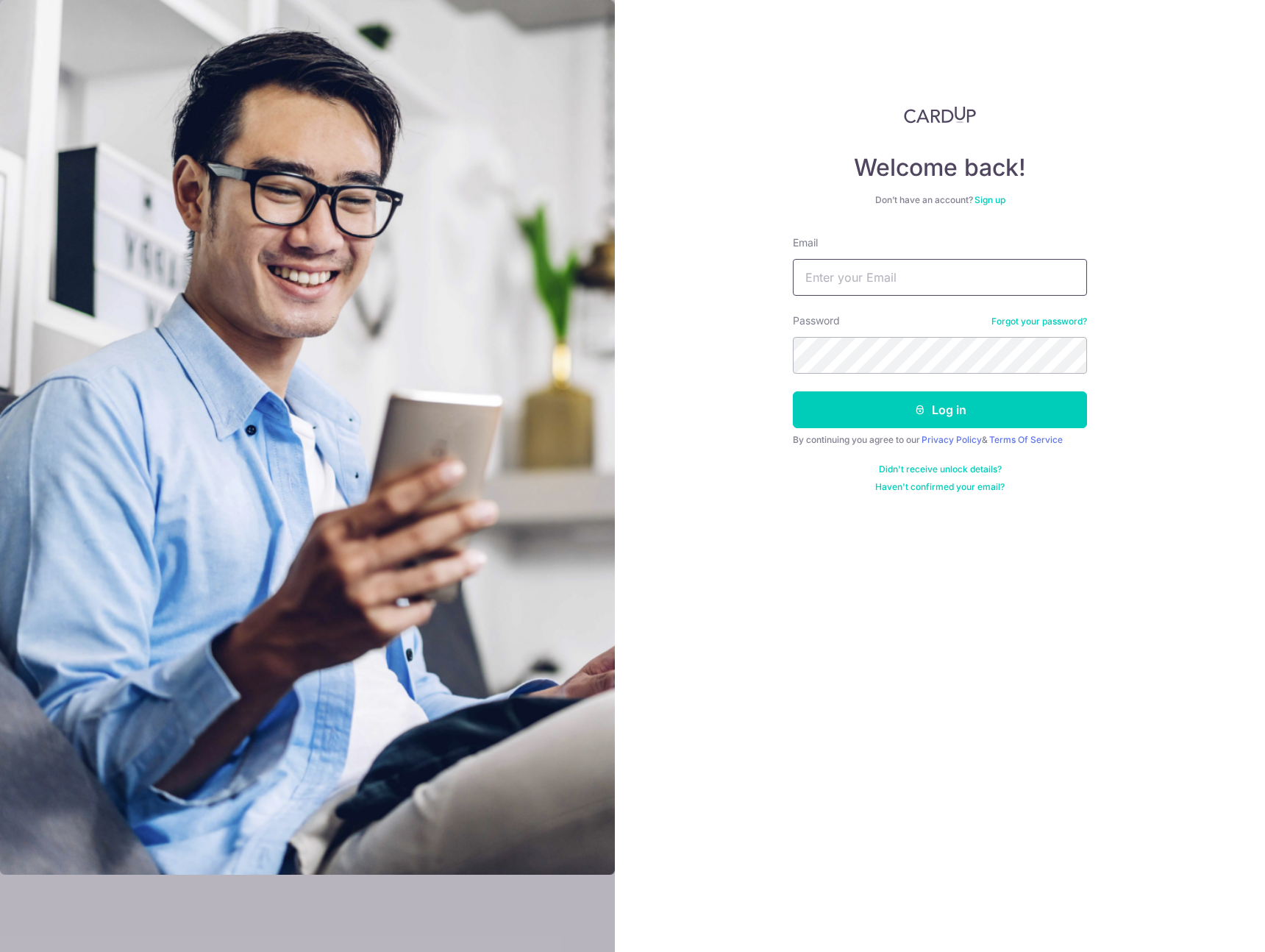
click at [928, 278] on input "Email" at bounding box center [940, 277] width 294 height 37
type input "[PERSON_NAME][EMAIL_ADDRESS][DOMAIN_NAME]"
click at [892, 421] on button "Log in" at bounding box center [940, 410] width 294 height 37
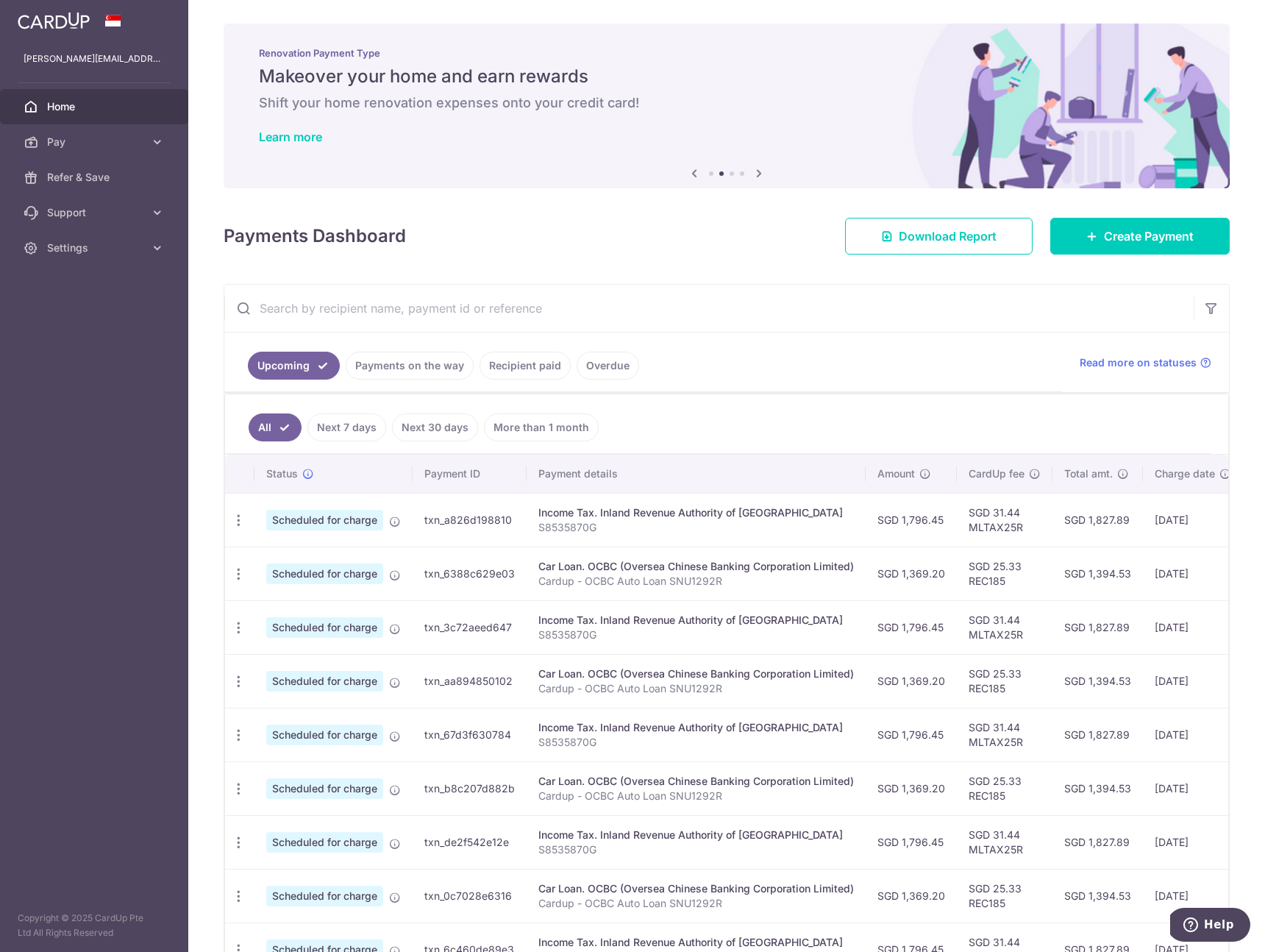
click at [1006, 576] on td "SGD 25.33 REC185" at bounding box center [1004, 573] width 96 height 54
click at [1009, 561] on td "SGD 25.33 REC185" at bounding box center [1004, 573] width 96 height 54
click at [998, 508] on td "SGD 31.44 MLTAX25R" at bounding box center [1004, 519] width 96 height 54
click at [999, 508] on td "SGD 31.44 MLTAX25R" at bounding box center [1004, 519] width 96 height 54
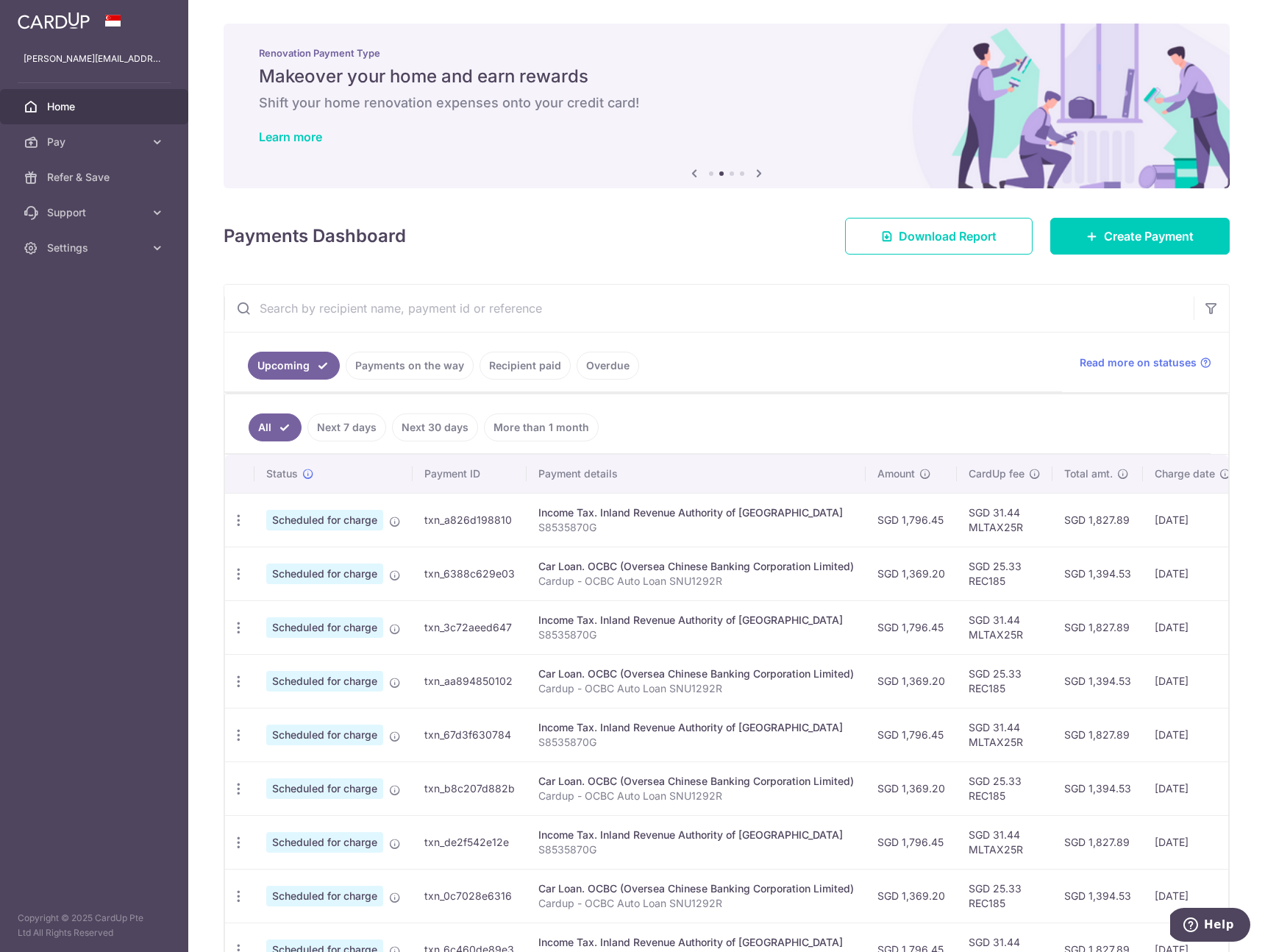
copy td "31.44"
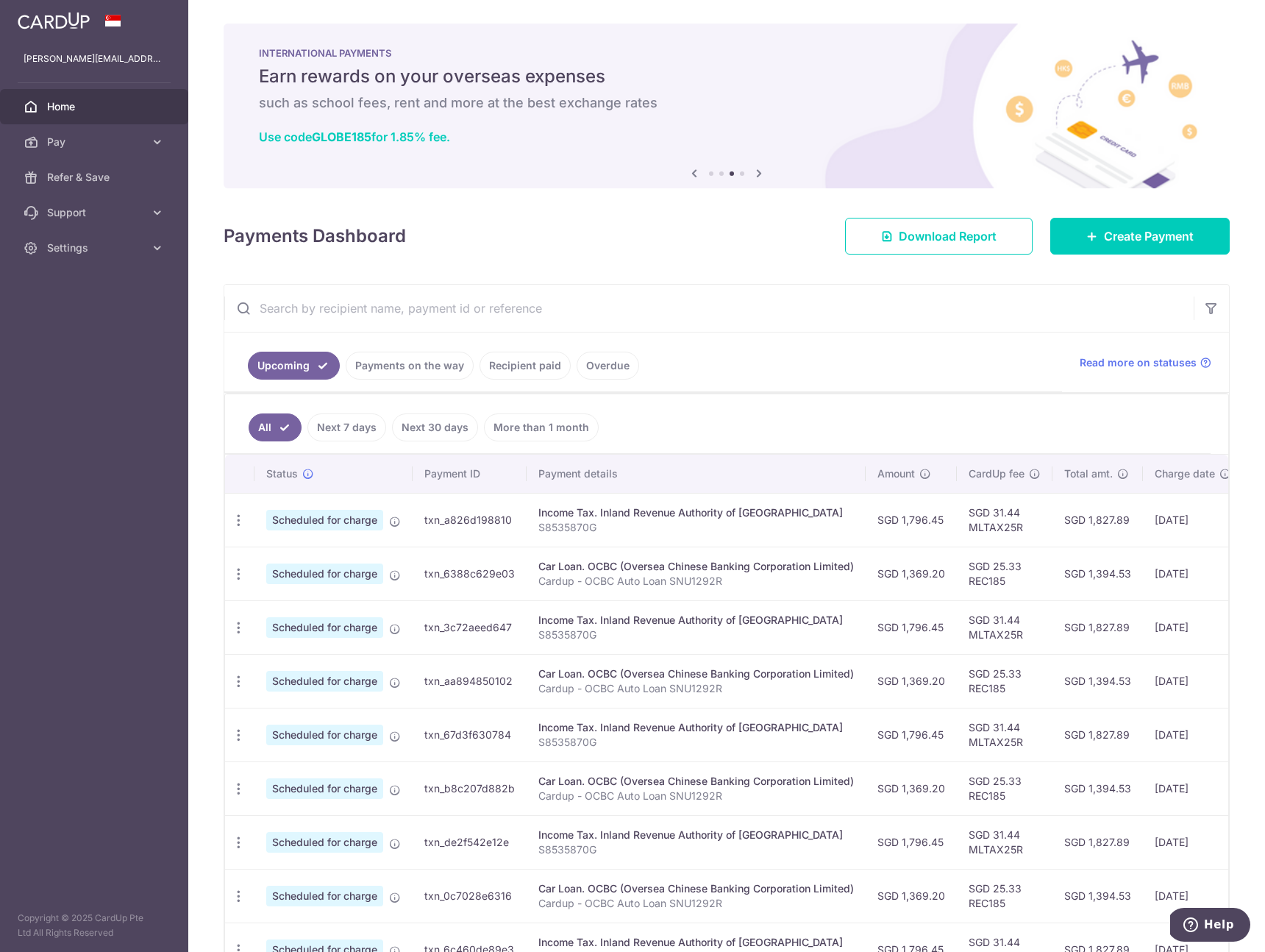
click at [930, 580] on td "SGD 1,369.20" at bounding box center [911, 573] width 91 height 54
copy td "1,369.20"
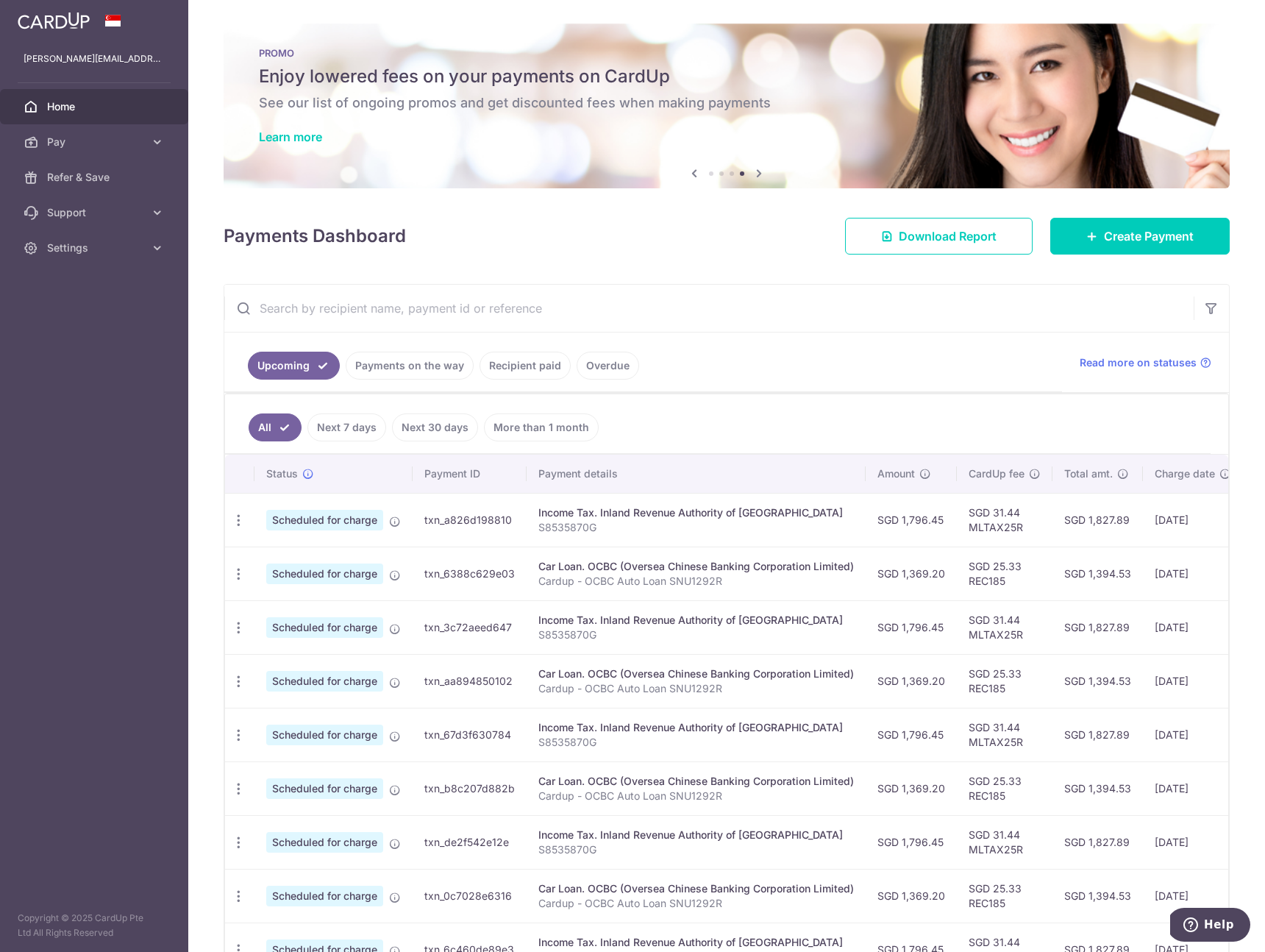
click at [1012, 561] on td "SGD 25.33 REC185" at bounding box center [1004, 573] width 96 height 54
copy td "25.33"
